Goal: Task Accomplishment & Management: Manage account settings

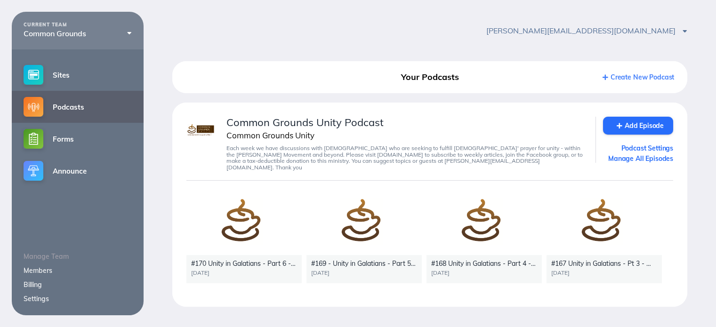
scroll to position [11, 0]
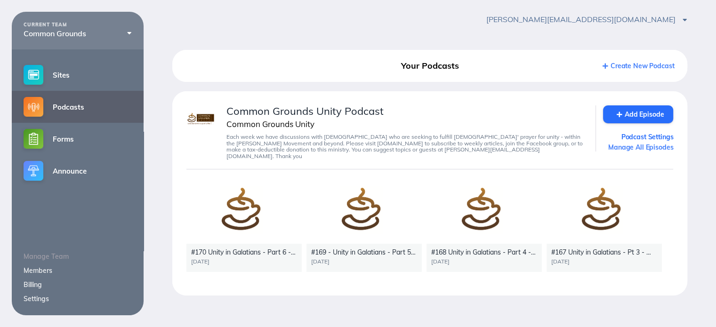
click at [644, 148] on link "Manage All Episodes" at bounding box center [638, 147] width 70 height 8
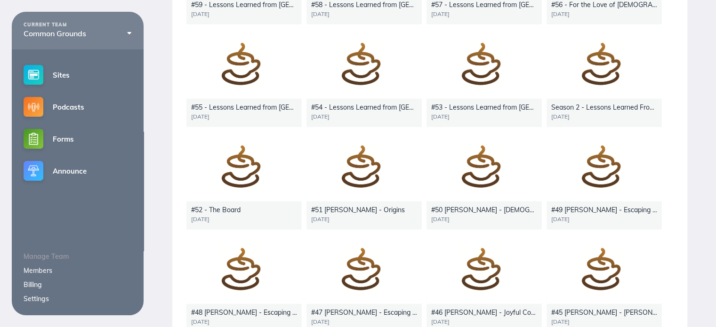
scroll to position [3012, 0]
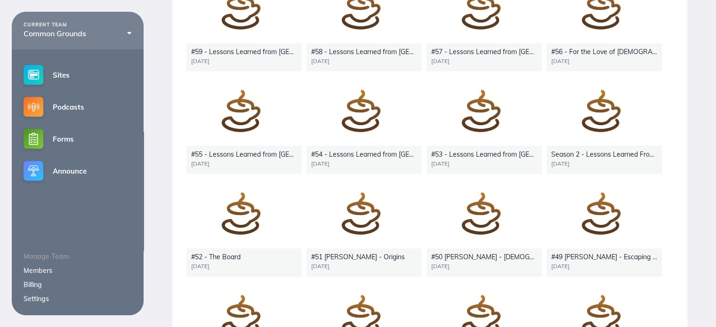
click at [622, 126] on div at bounding box center [604, 113] width 115 height 65
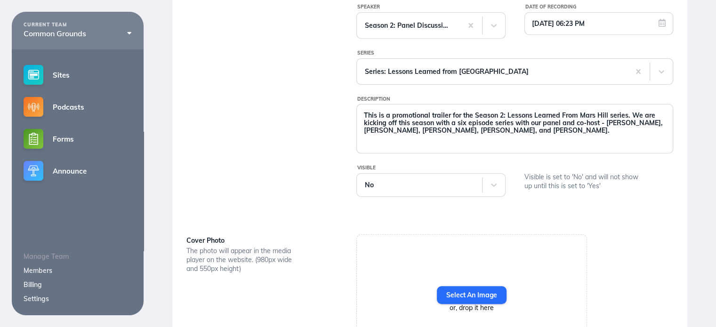
scroll to position [195, 0]
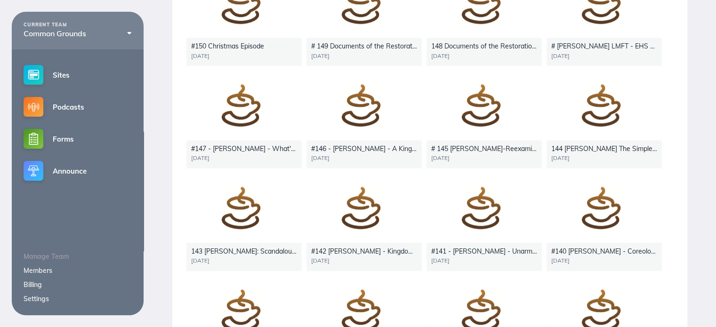
scroll to position [610, 0]
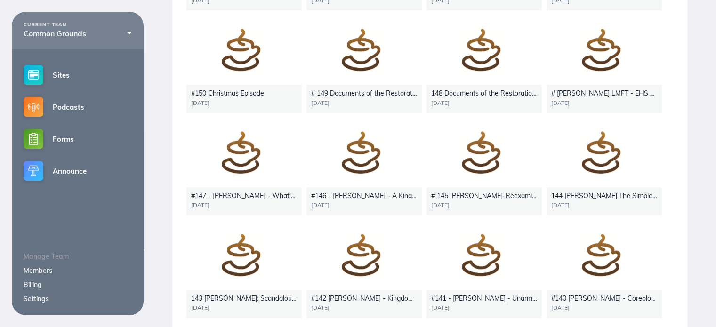
click at [598, 62] on div at bounding box center [604, 52] width 115 height 65
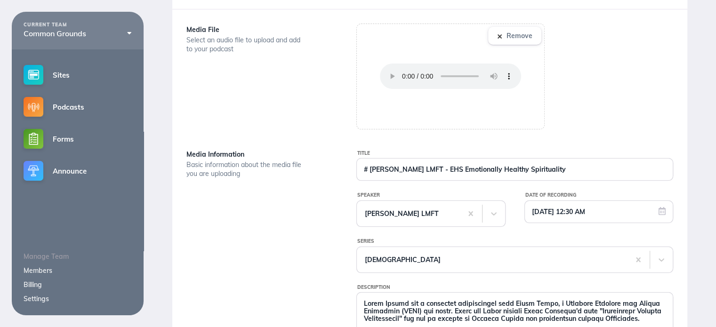
scroll to position [54, 0]
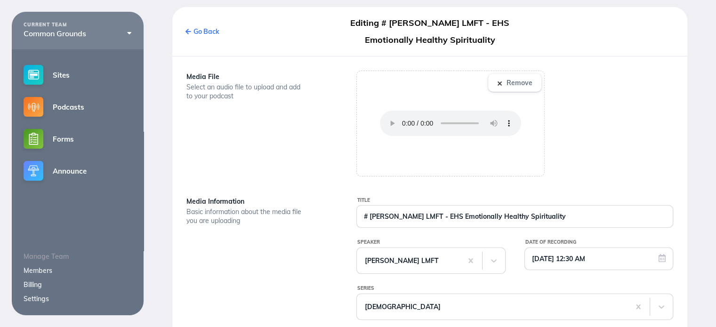
click at [194, 32] on link "Go Back" at bounding box center [203, 31] width 34 height 8
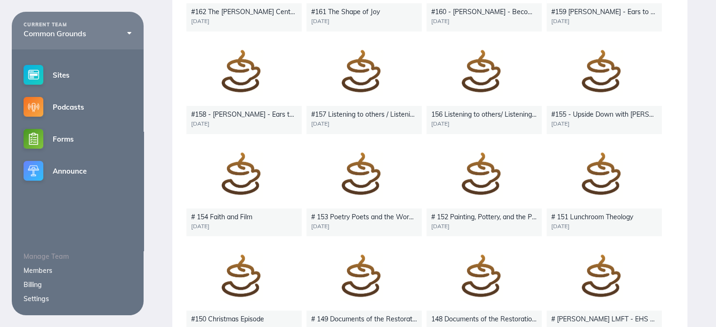
scroll to position [431, 0]
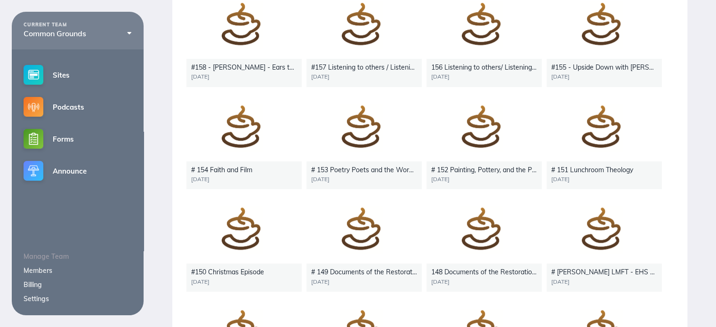
click at [613, 246] on div at bounding box center [604, 231] width 115 height 65
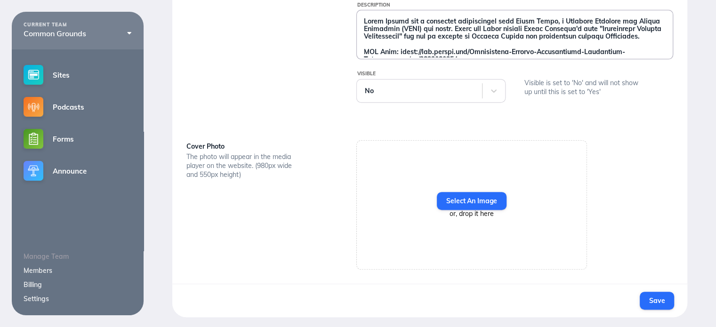
scroll to position [243, 0]
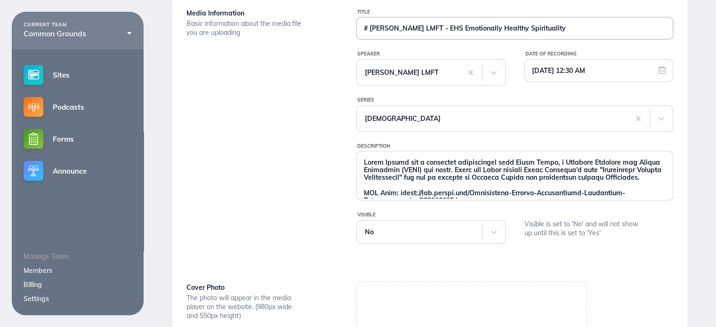
click at [363, 28] on input "# David Bruce LMFT - EHS Emotionally Healthy Spirituality" at bounding box center [515, 28] width 316 height 22
type input "#171 [PERSON_NAME] LMFT - EHS Emotionally Healthy Spirituality"
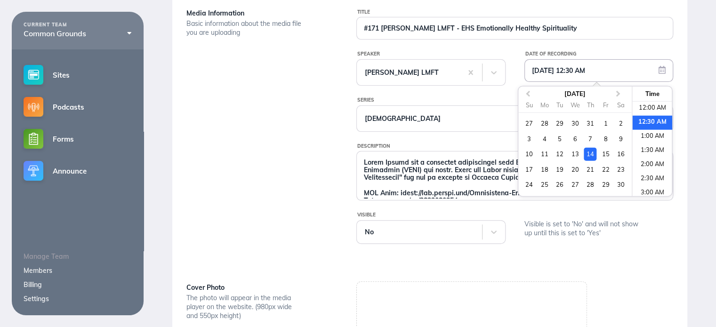
click at [601, 69] on input "11/14/2024 12:30 AM" at bounding box center [599, 71] width 148 height 22
click at [618, 93] on span "Next Month" at bounding box center [618, 94] width 0 height 11
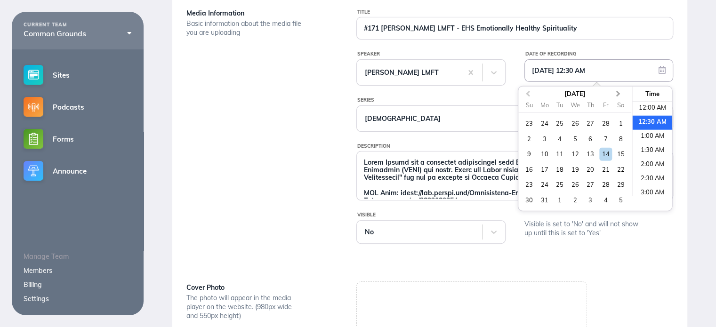
click at [618, 93] on span "Next Month" at bounding box center [618, 94] width 0 height 11
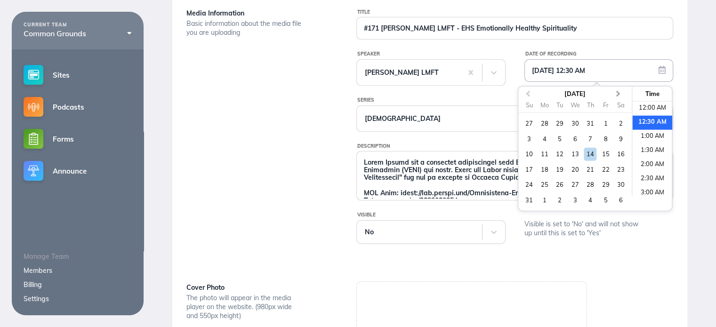
click at [618, 93] on span "Next Month" at bounding box center [618, 94] width 0 height 11
click at [608, 139] on div "10" at bounding box center [605, 139] width 13 height 13
type input "[DATE] 12:30 AM"
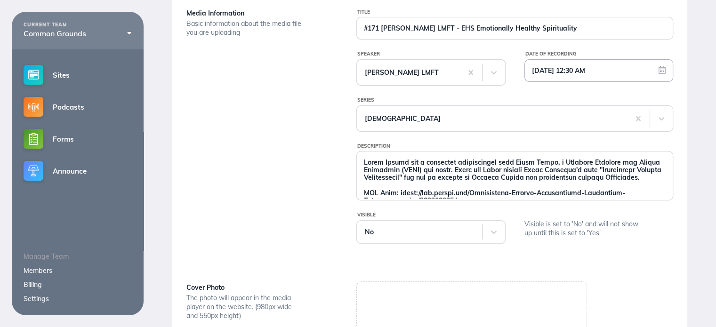
click at [651, 244] on div "Title #171 David Bruce LMFT - EHS Emotionally Healthy Spirituality Speaker Davi…" at bounding box center [515, 135] width 340 height 256
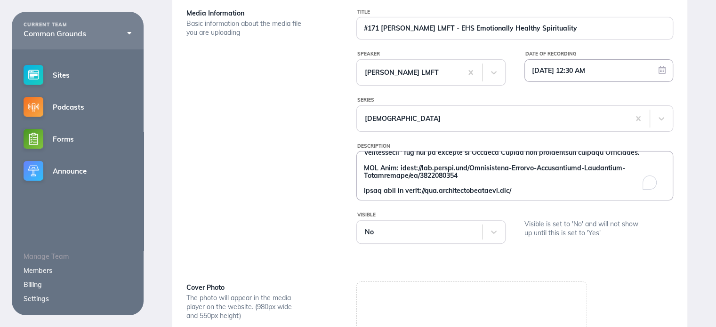
scroll to position [44, 0]
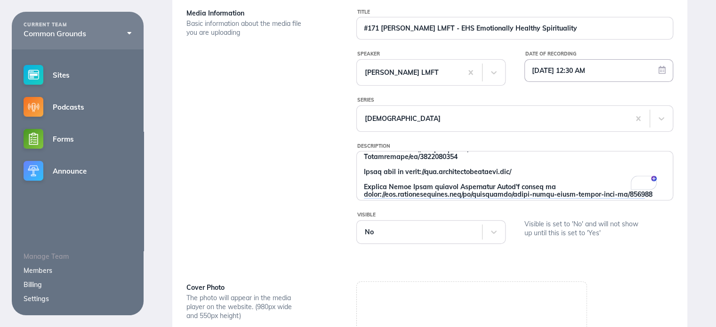
click at [675, 194] on div "Title #171 David Bruce LMFT - EHS Emotionally Healthy Spirituality Speaker Davi…" at bounding box center [515, 135] width 340 height 256
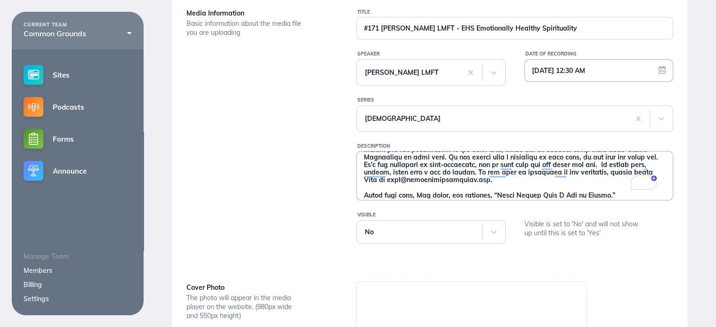
scroll to position [176, 0]
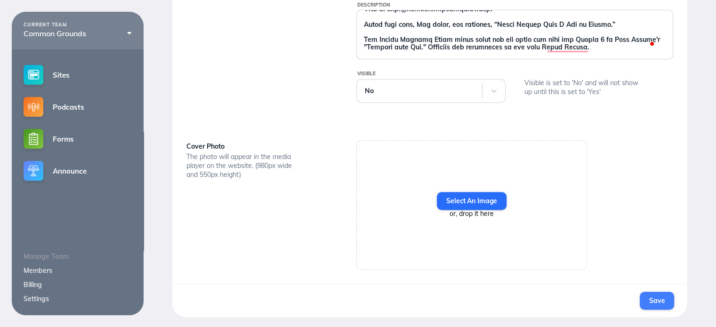
click at [661, 302] on span "Save" at bounding box center [657, 301] width 16 height 8
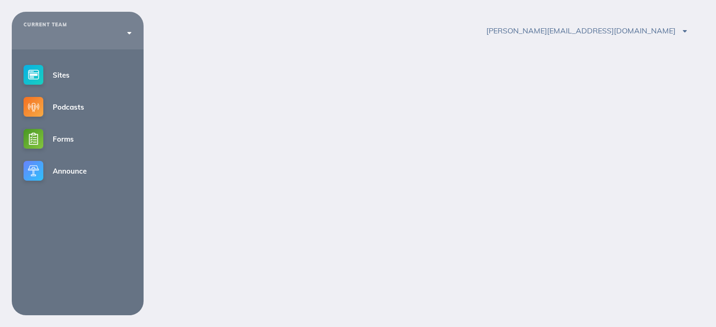
scroll to position [11, 0]
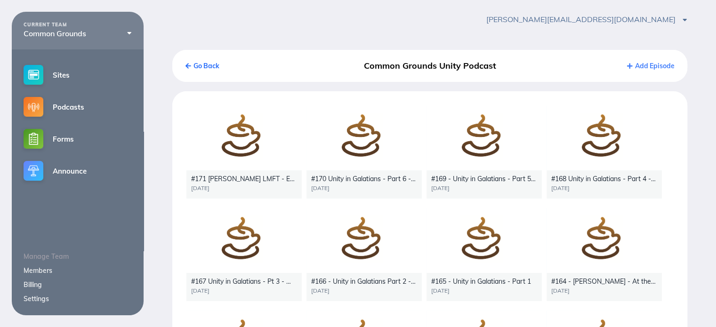
click at [360, 155] on div at bounding box center [364, 137] width 115 height 65
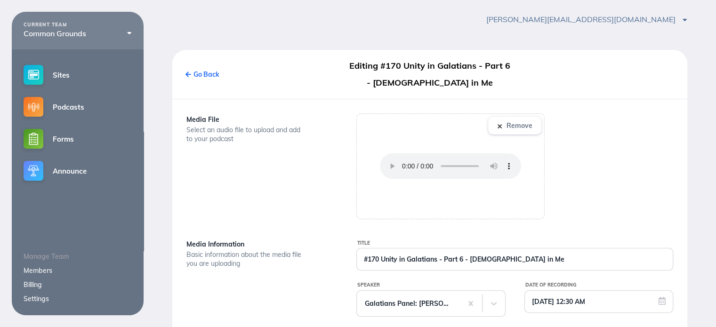
click at [360, 155] on div at bounding box center [450, 166] width 187 height 105
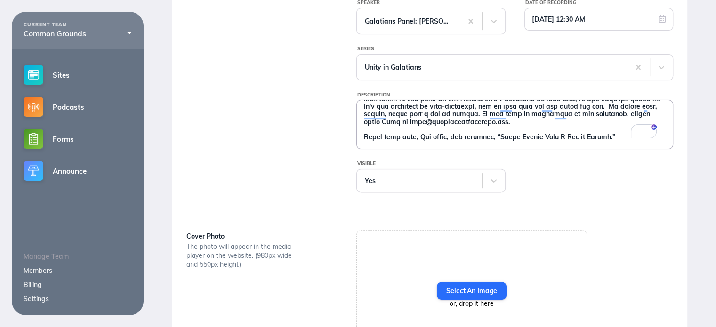
drag, startPoint x: 365, startPoint y: 139, endPoint x: 622, endPoint y: 146, distance: 256.7
click at [622, 146] on div at bounding box center [514, 124] width 317 height 49
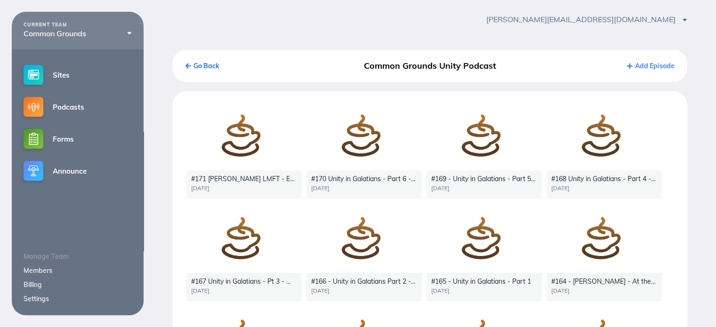
click at [235, 154] on div at bounding box center [243, 137] width 115 height 65
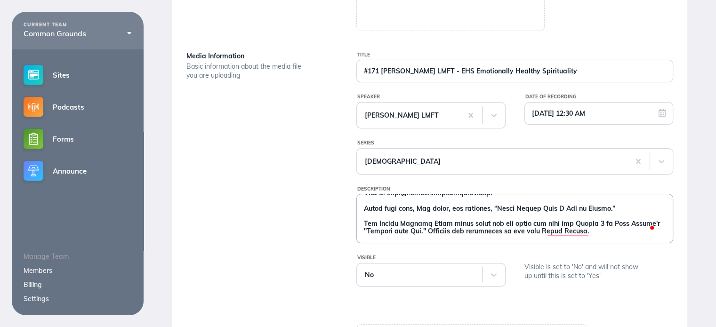
drag, startPoint x: 364, startPoint y: 232, endPoint x: 602, endPoint y: 235, distance: 238.3
click at [601, 235] on textarea "Description" at bounding box center [515, 217] width 316 height 47
paste textarea "We survive on your donations: donate at [DOMAIN_NAME][URL]. CGU has a vision to…"
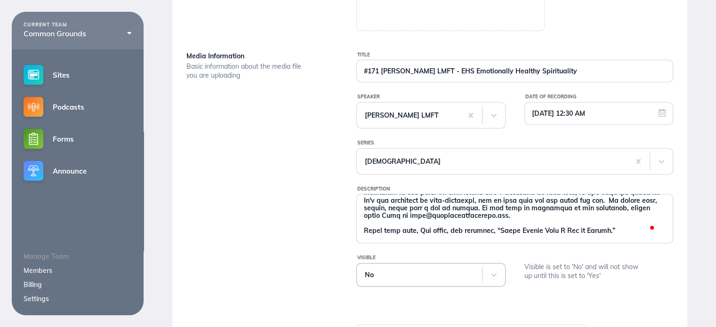
type textarea "[PERSON_NAME] has a heartfelt conversation with [PERSON_NAME], a Licensed Marri…"
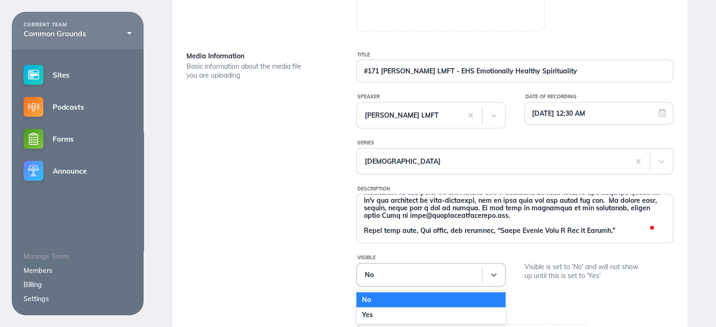
click at [392, 273] on div "No" at bounding box center [419, 275] width 109 height 8
click at [382, 314] on div "Yes" at bounding box center [430, 315] width 149 height 15
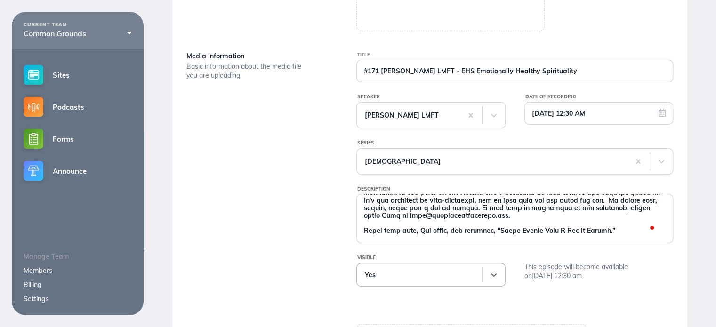
click at [595, 305] on div "Media File Select an audio file to upload and add to your podcast Remove Media …" at bounding box center [429, 190] width 515 height 558
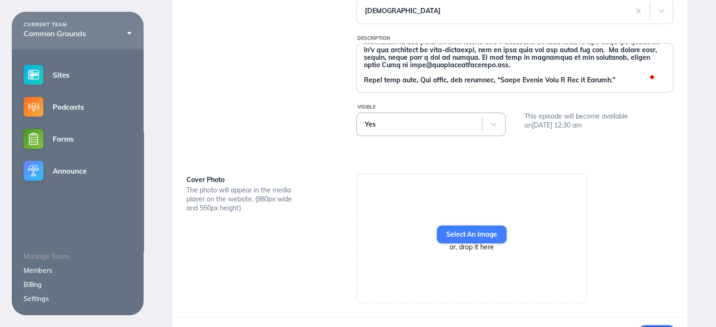
click at [473, 239] on label "Select An Image" at bounding box center [472, 235] width 70 height 18
click at [0, 0] on input "Select An Image" at bounding box center [0, 0] width 0 height 0
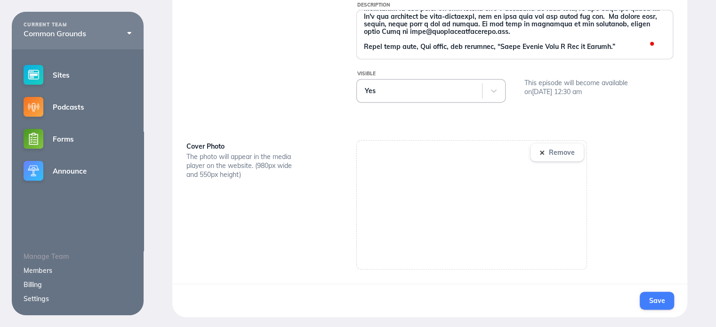
click at [659, 300] on span "Save" at bounding box center [657, 301] width 16 height 8
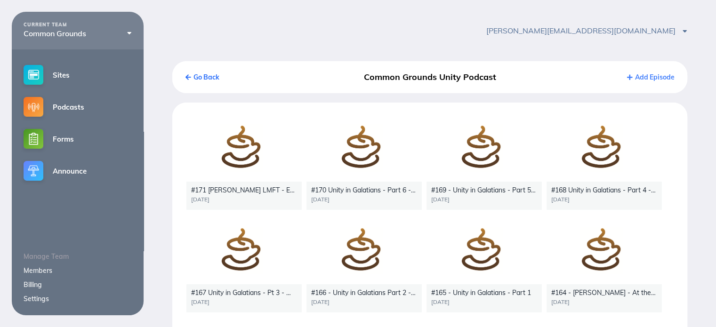
click at [240, 43] on div "[PERSON_NAME][EMAIL_ADDRESS][DOMAIN_NAME] Account Settings Sign Out" at bounding box center [430, 31] width 573 height 38
